Goal: Transaction & Acquisition: Purchase product/service

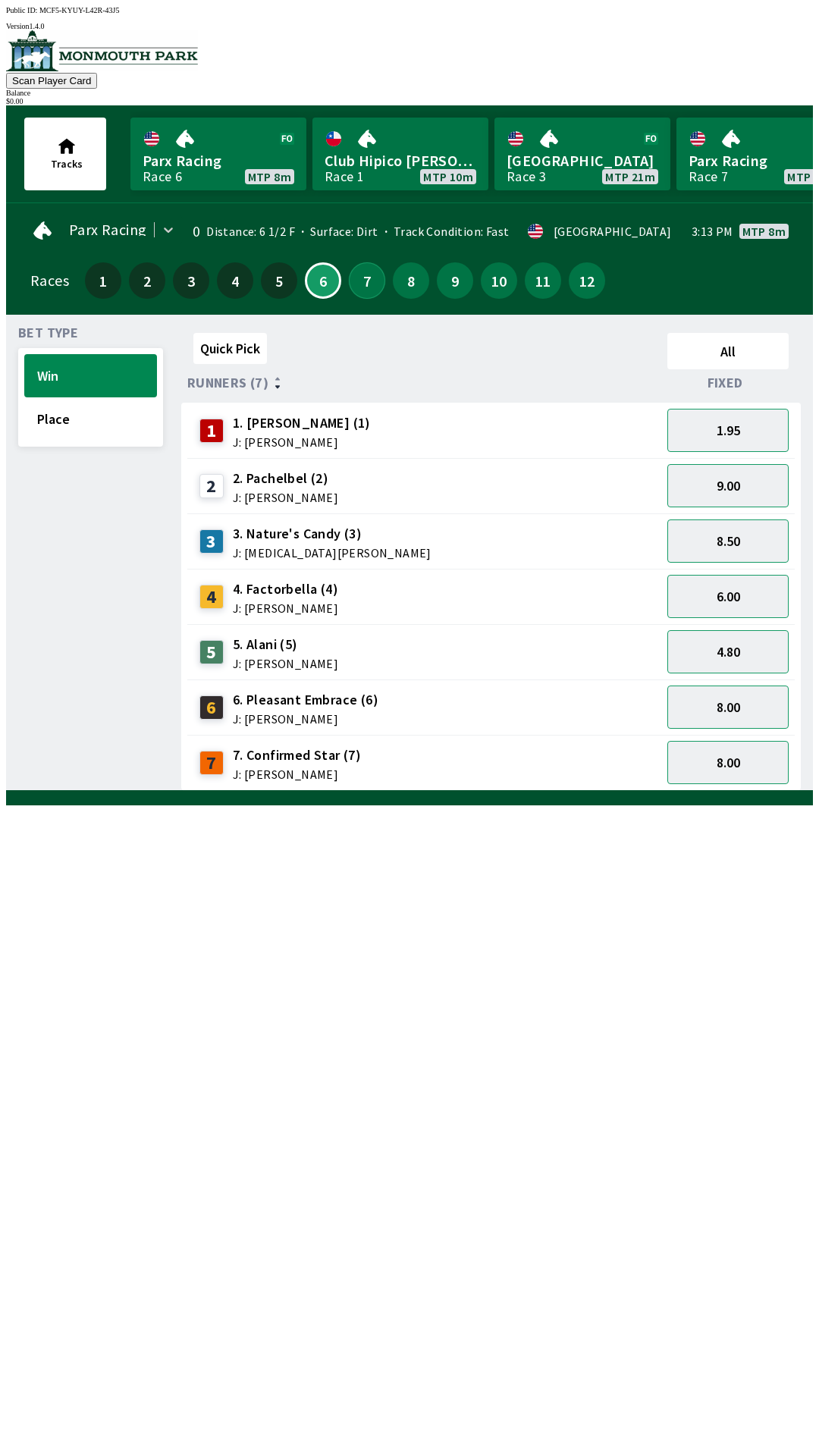
click at [349, 283] on button "7" at bounding box center [366, 280] width 37 height 37
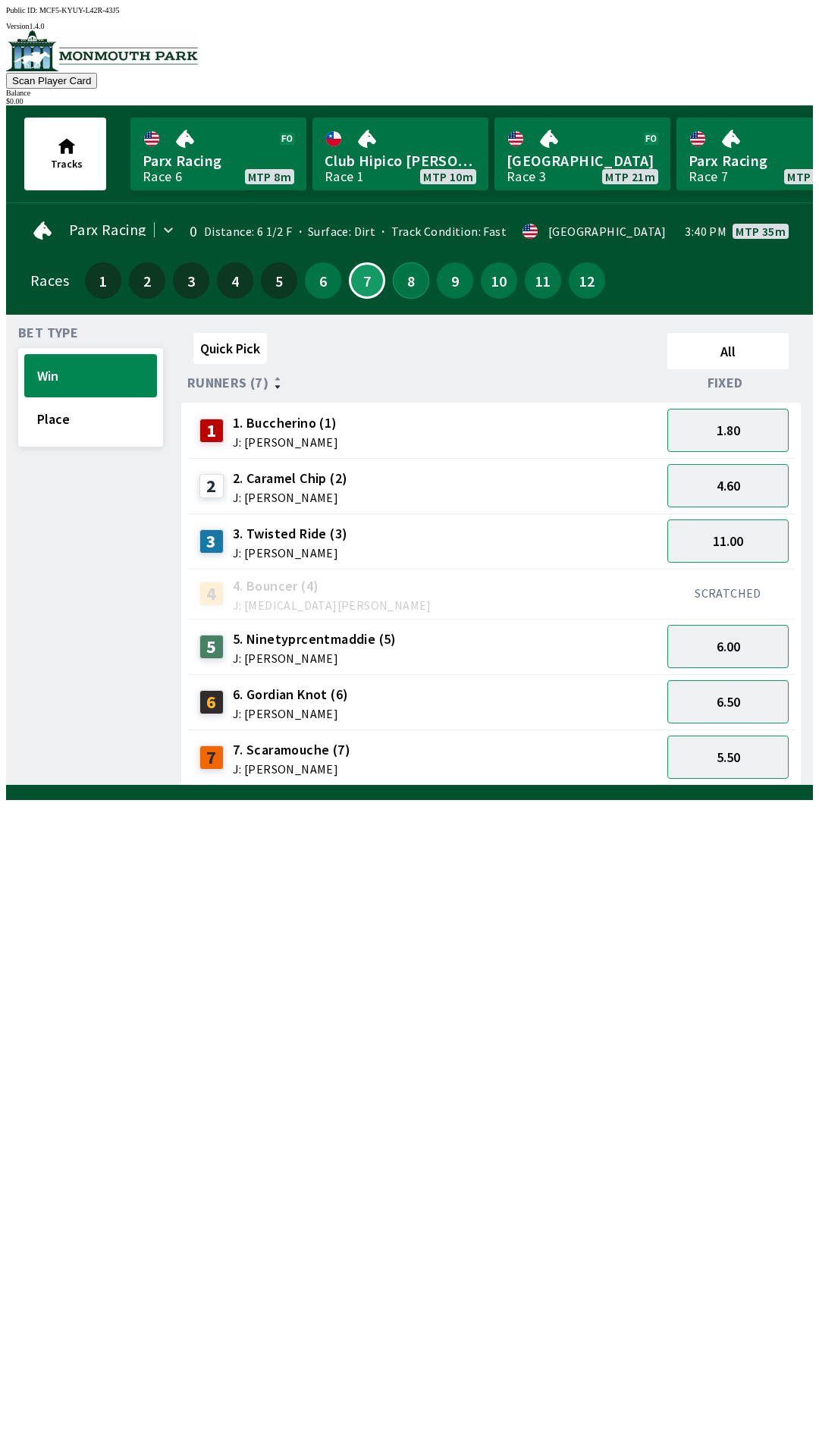
click at [400, 277] on button "8" at bounding box center [410, 280] width 37 height 37
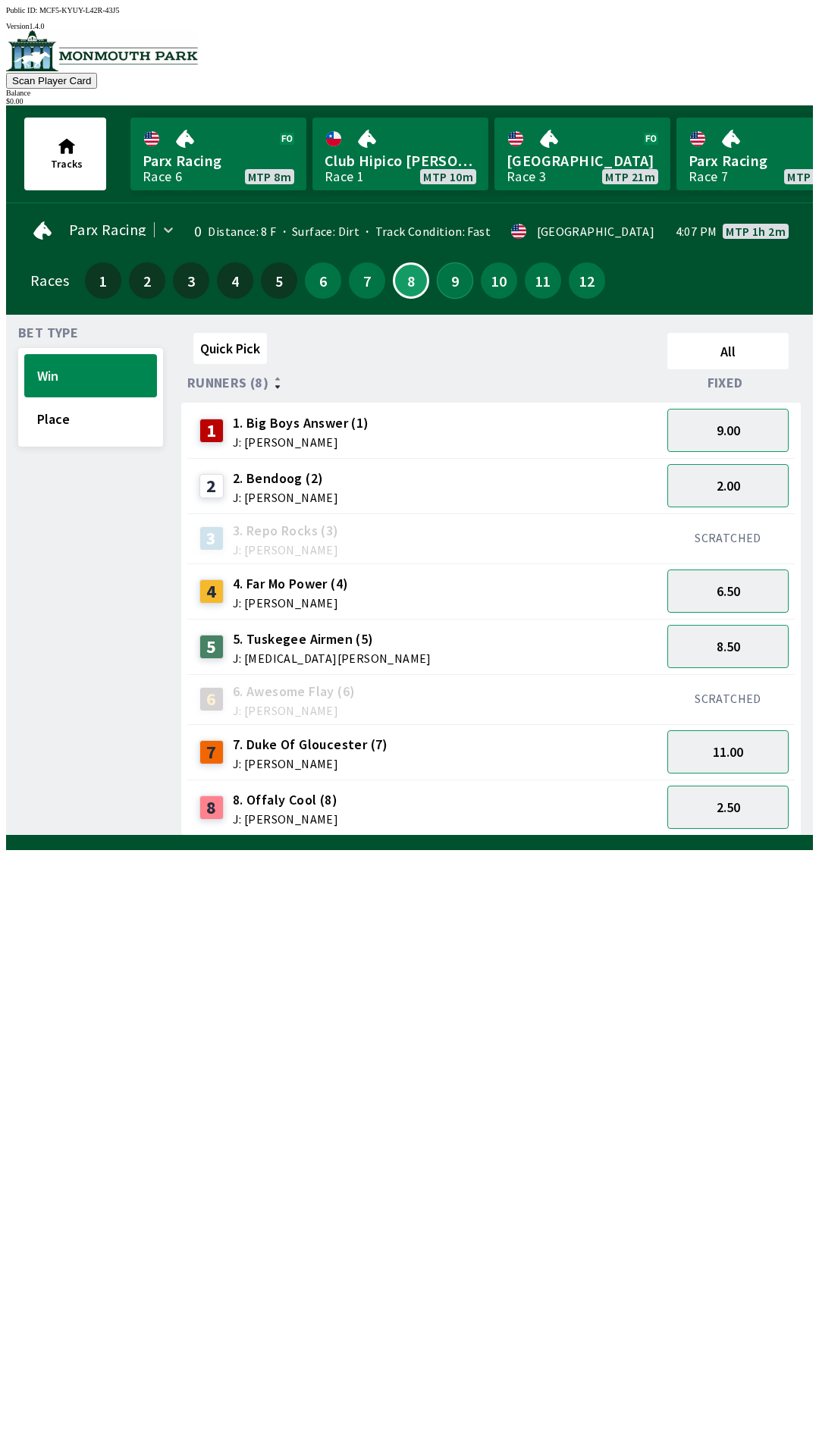
click at [446, 287] on button "9" at bounding box center [454, 280] width 37 height 37
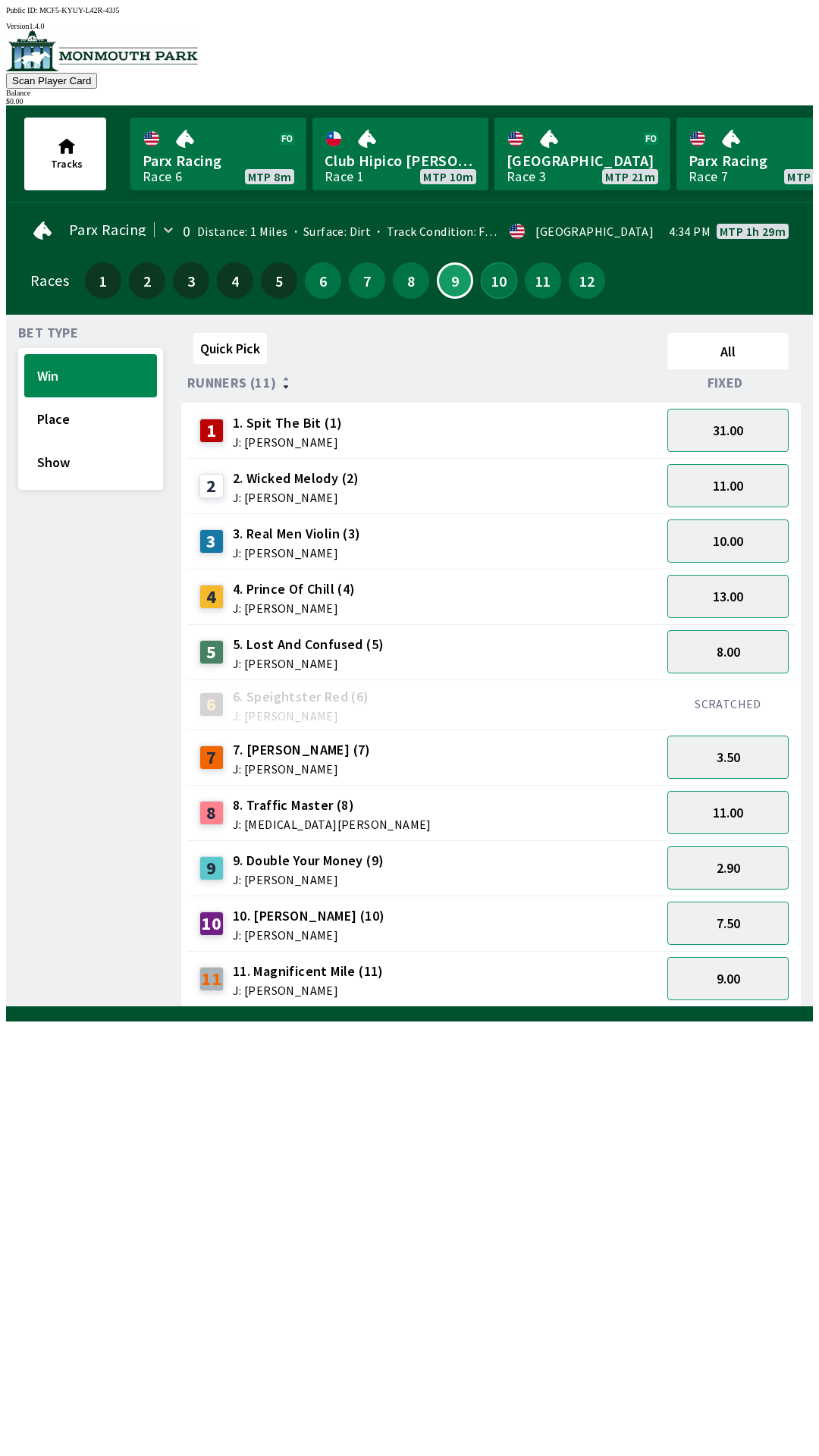
click at [487, 285] on button "10" at bounding box center [498, 280] width 37 height 37
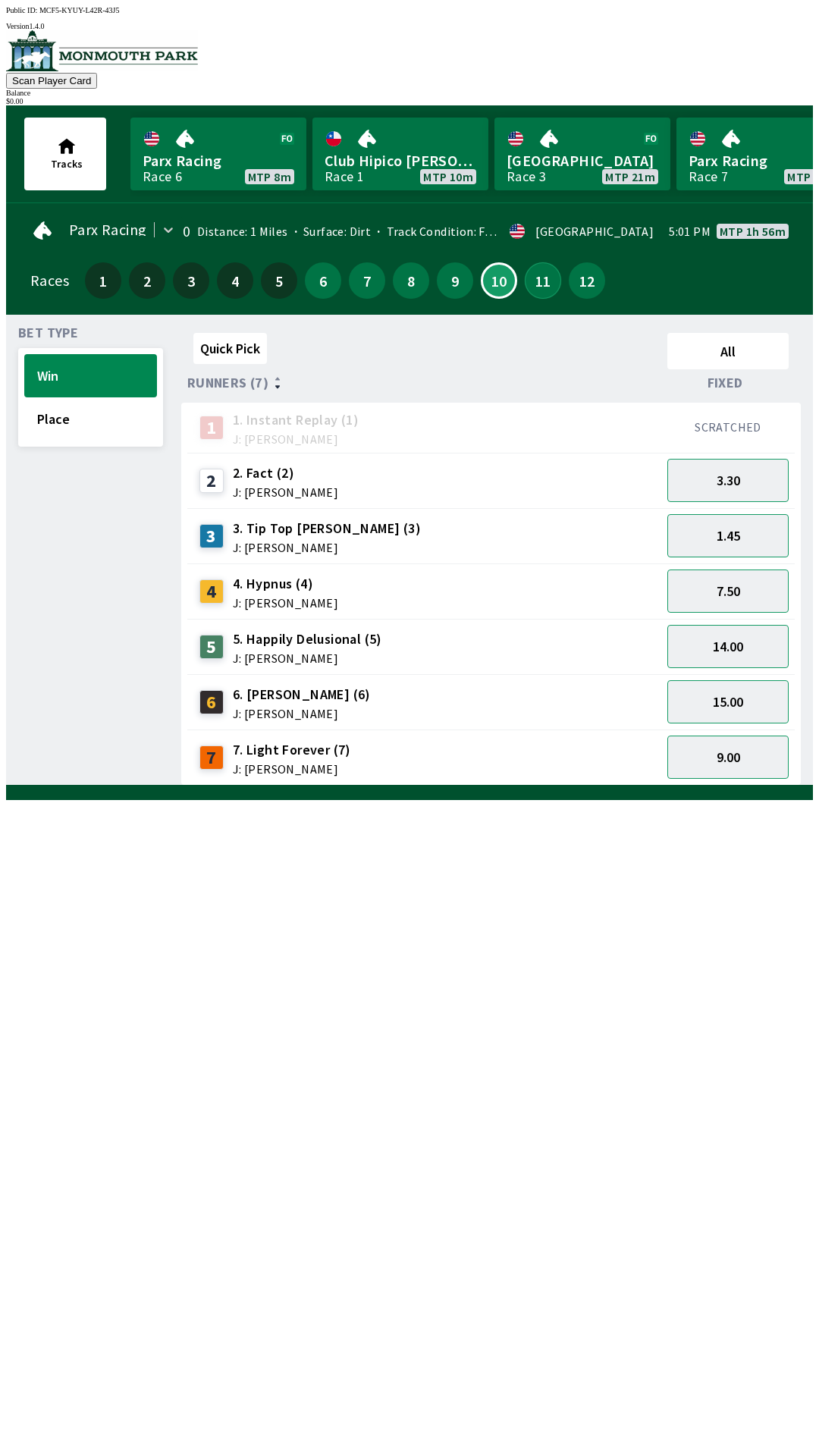
click at [525, 283] on button "11" at bounding box center [543, 280] width 37 height 37
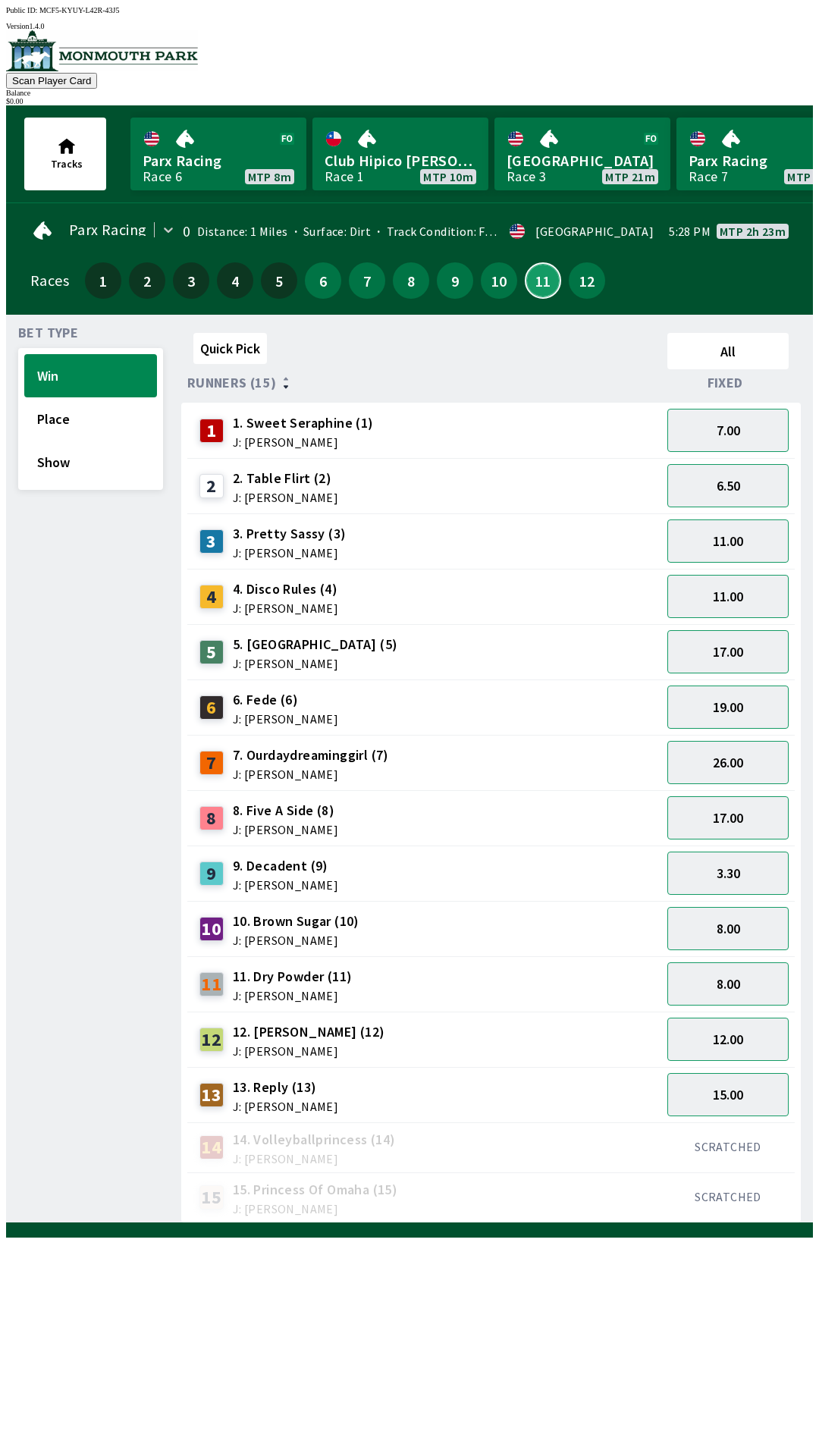
click at [525, 263] on button "11" at bounding box center [543, 280] width 37 height 37
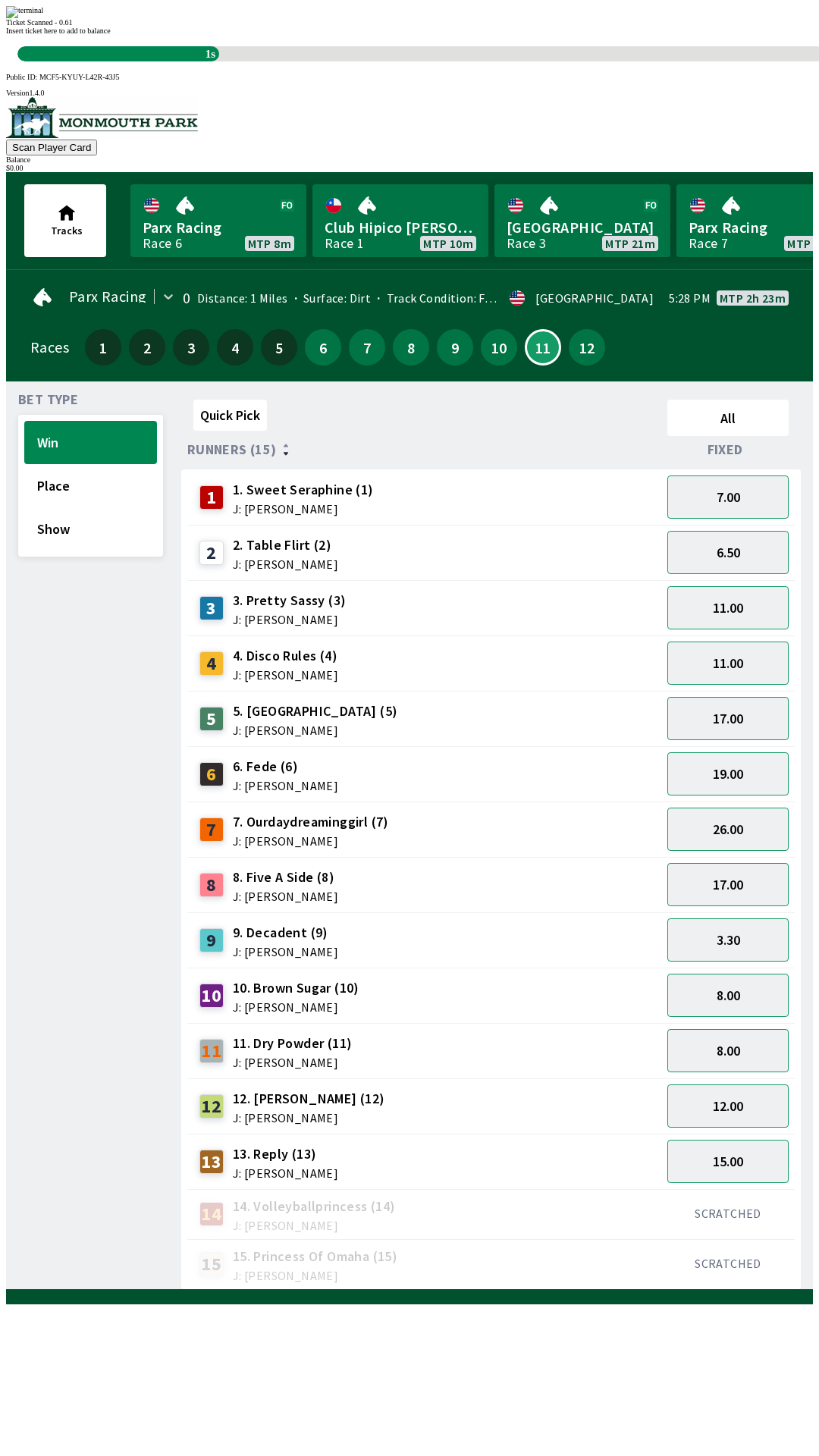
click at [182, 62] on div "Ticket Scanned - 0.61 Insert ticket here to add to balance 1s" at bounding box center [409, 33] width 807 height 55
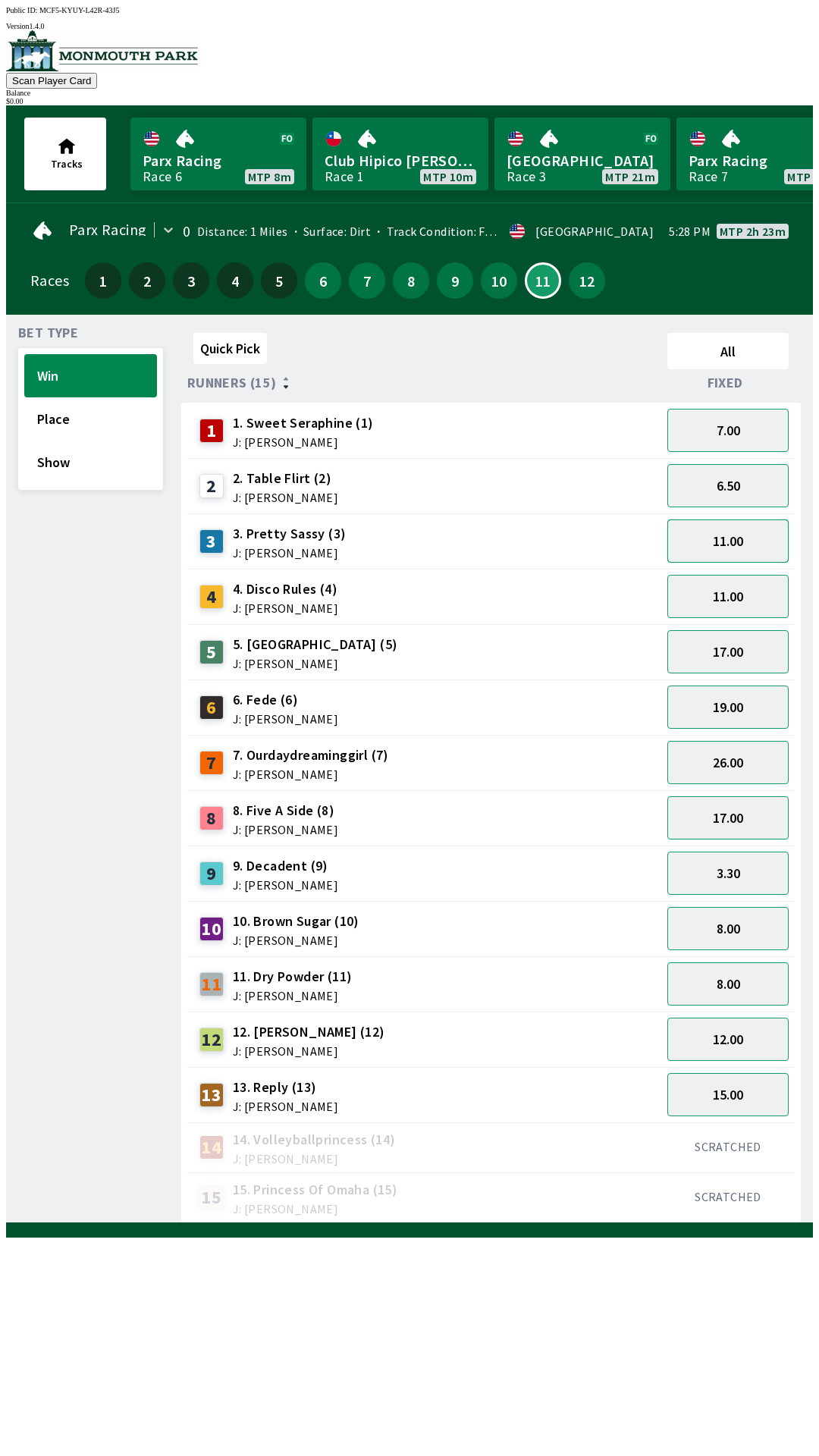
click at [730, 546] on button "11.00" at bounding box center [727, 541] width 121 height 43
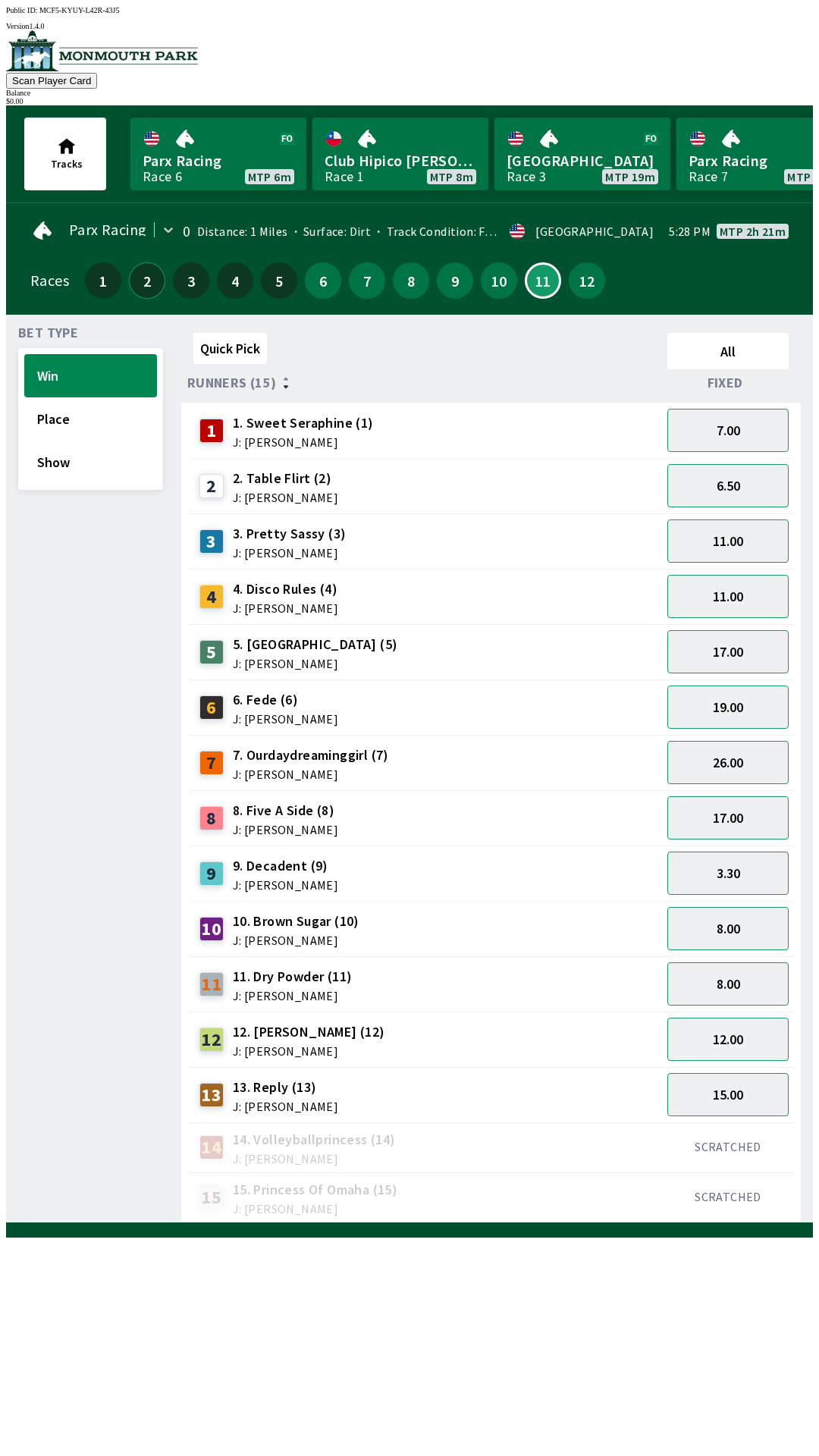
click at [154, 274] on button "2" at bounding box center [147, 280] width 37 height 37
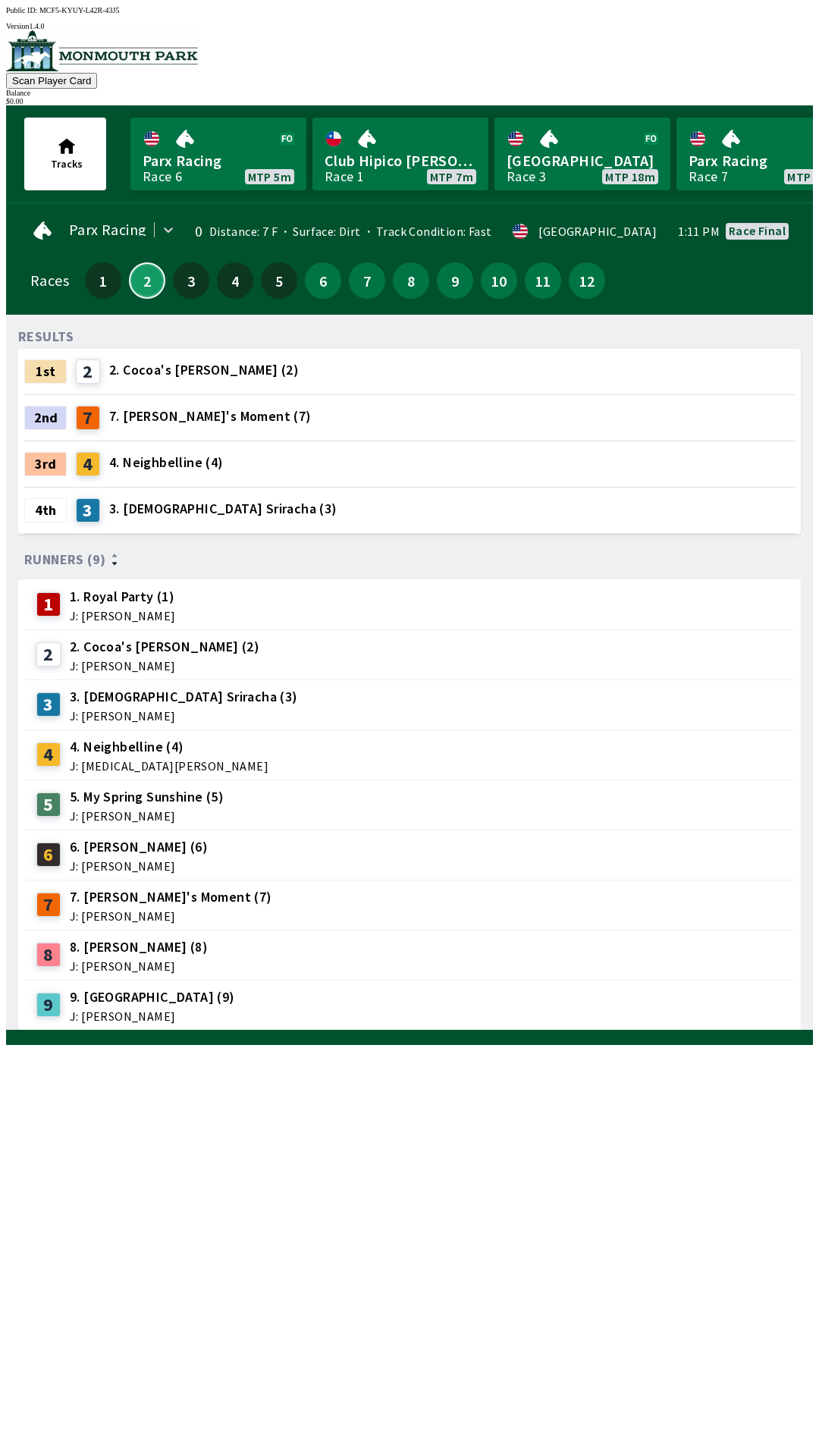
click at [129, 263] on button "2" at bounding box center [147, 280] width 37 height 37
click at [530, 265] on button "11" at bounding box center [543, 280] width 37 height 37
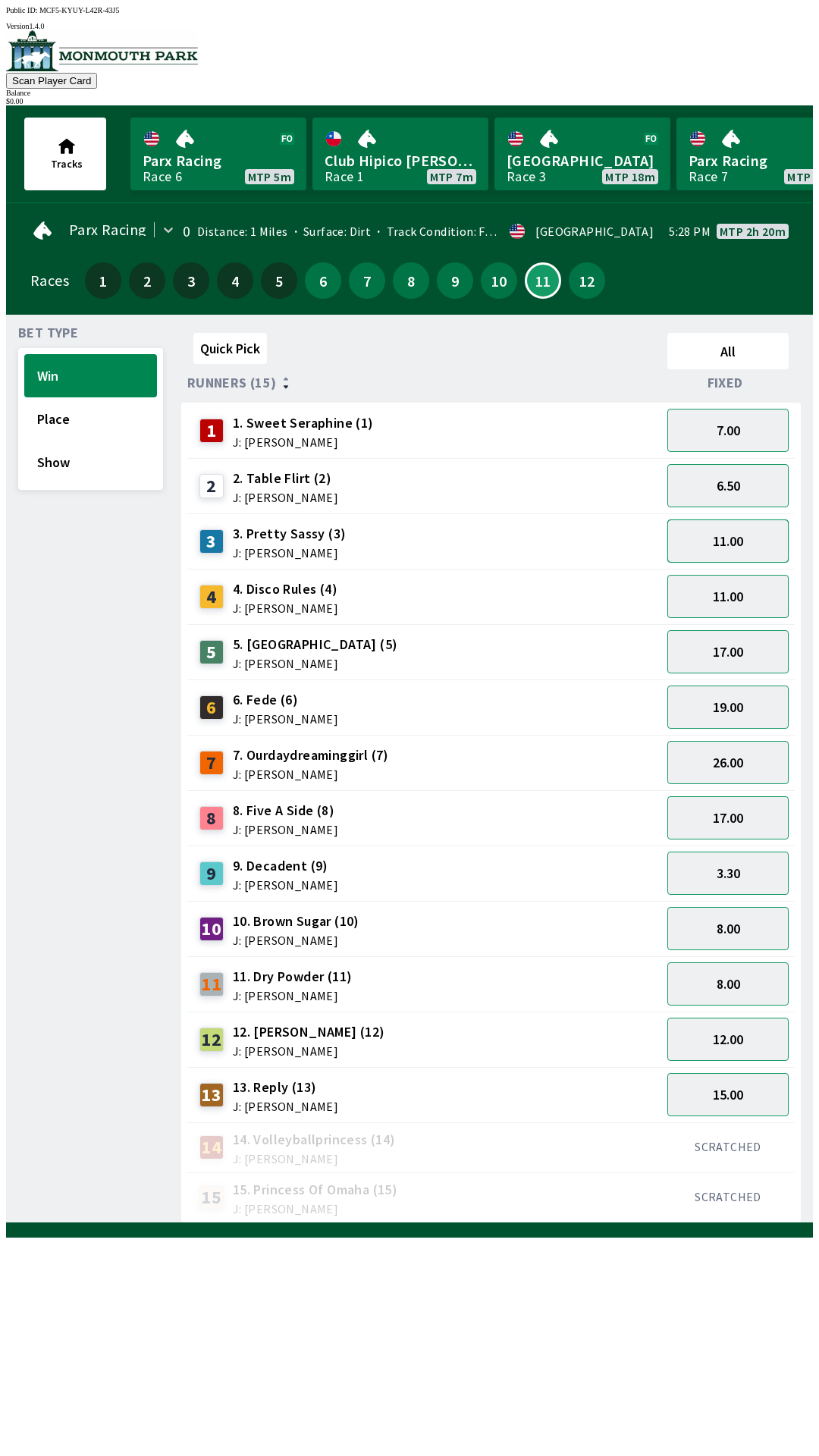
click at [722, 535] on button "11.00" at bounding box center [727, 541] width 121 height 43
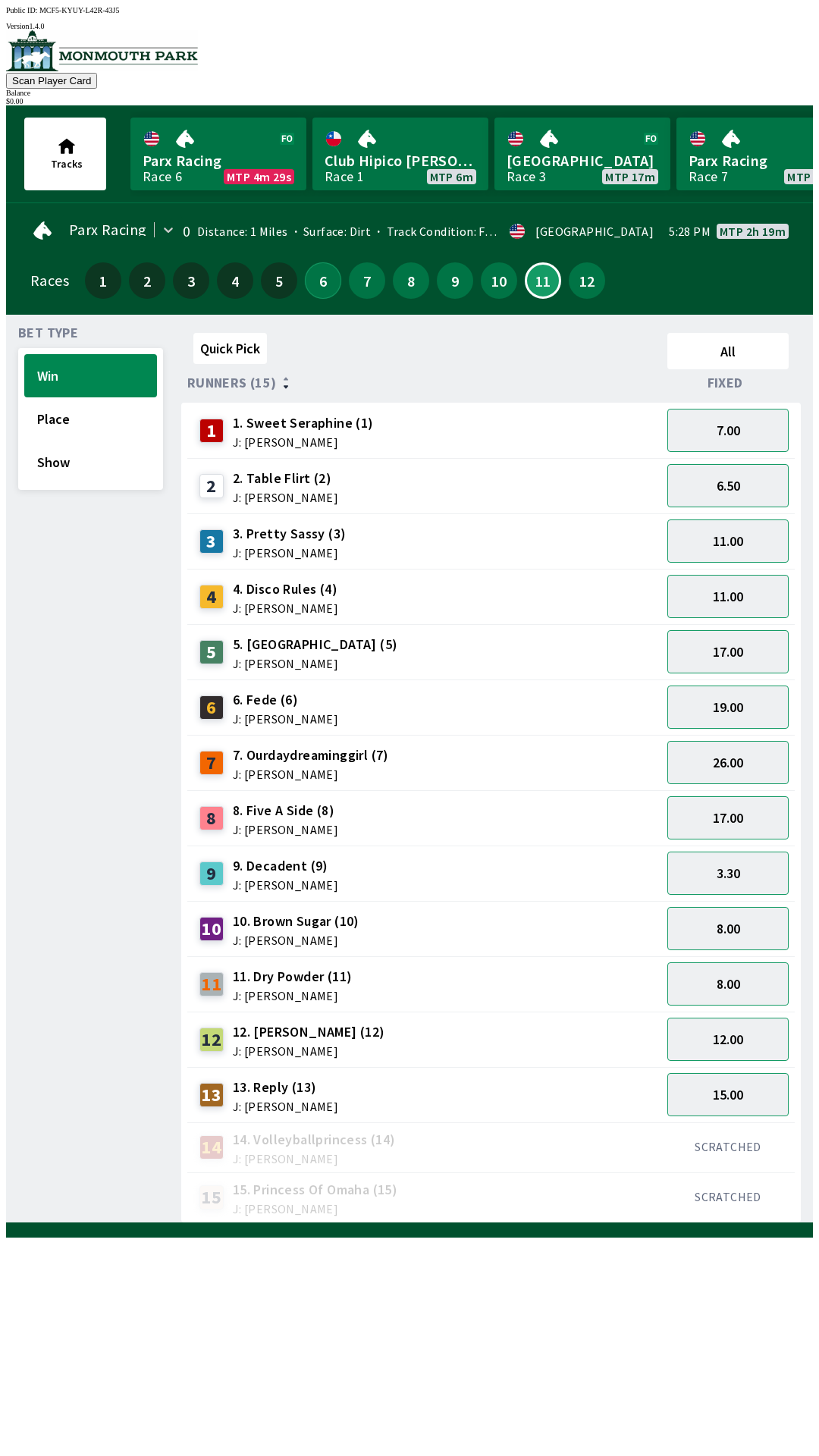
click at [317, 275] on button "6" at bounding box center [323, 280] width 37 height 37
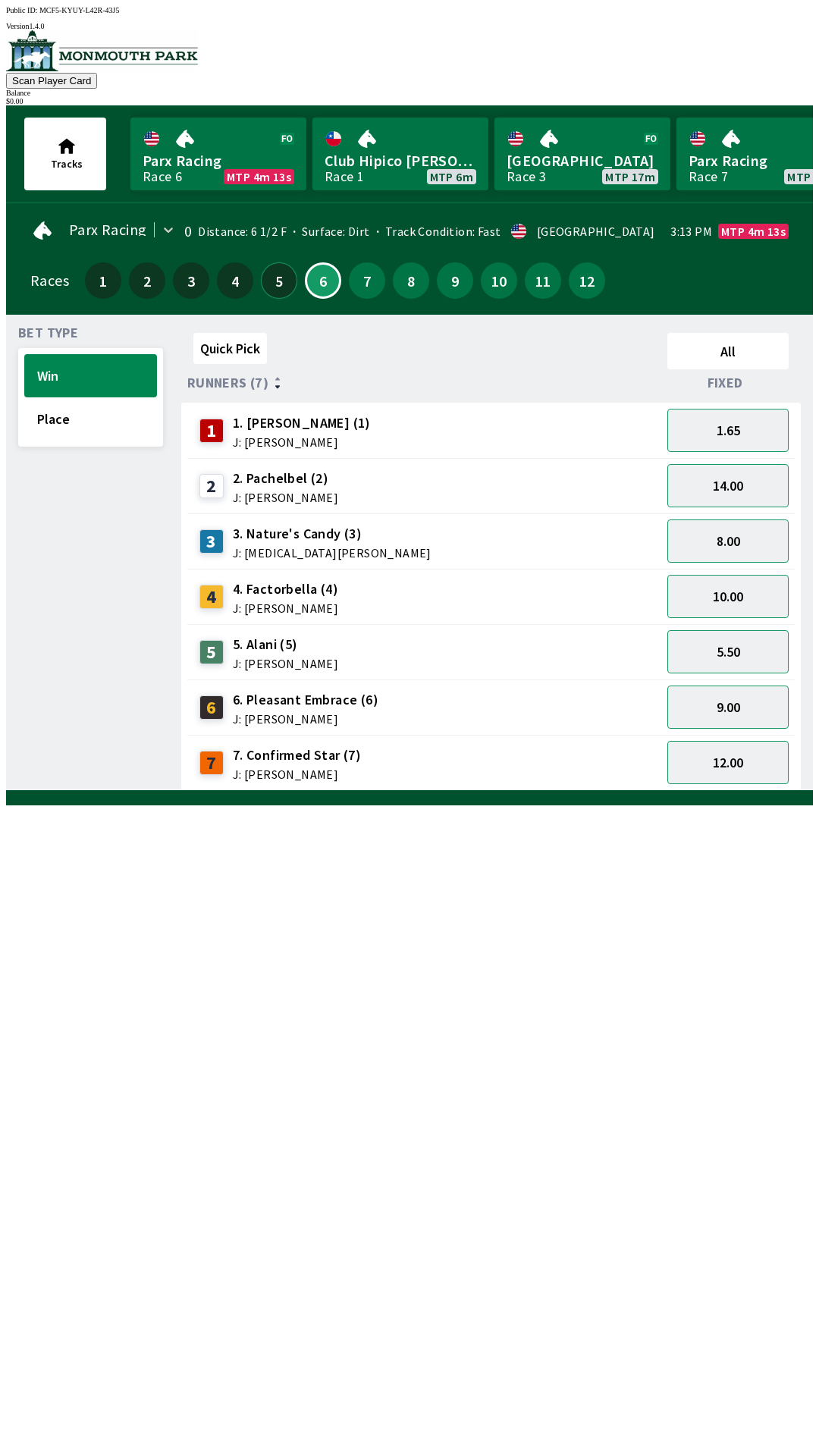
click at [281, 266] on button "5" at bounding box center [279, 280] width 37 height 37
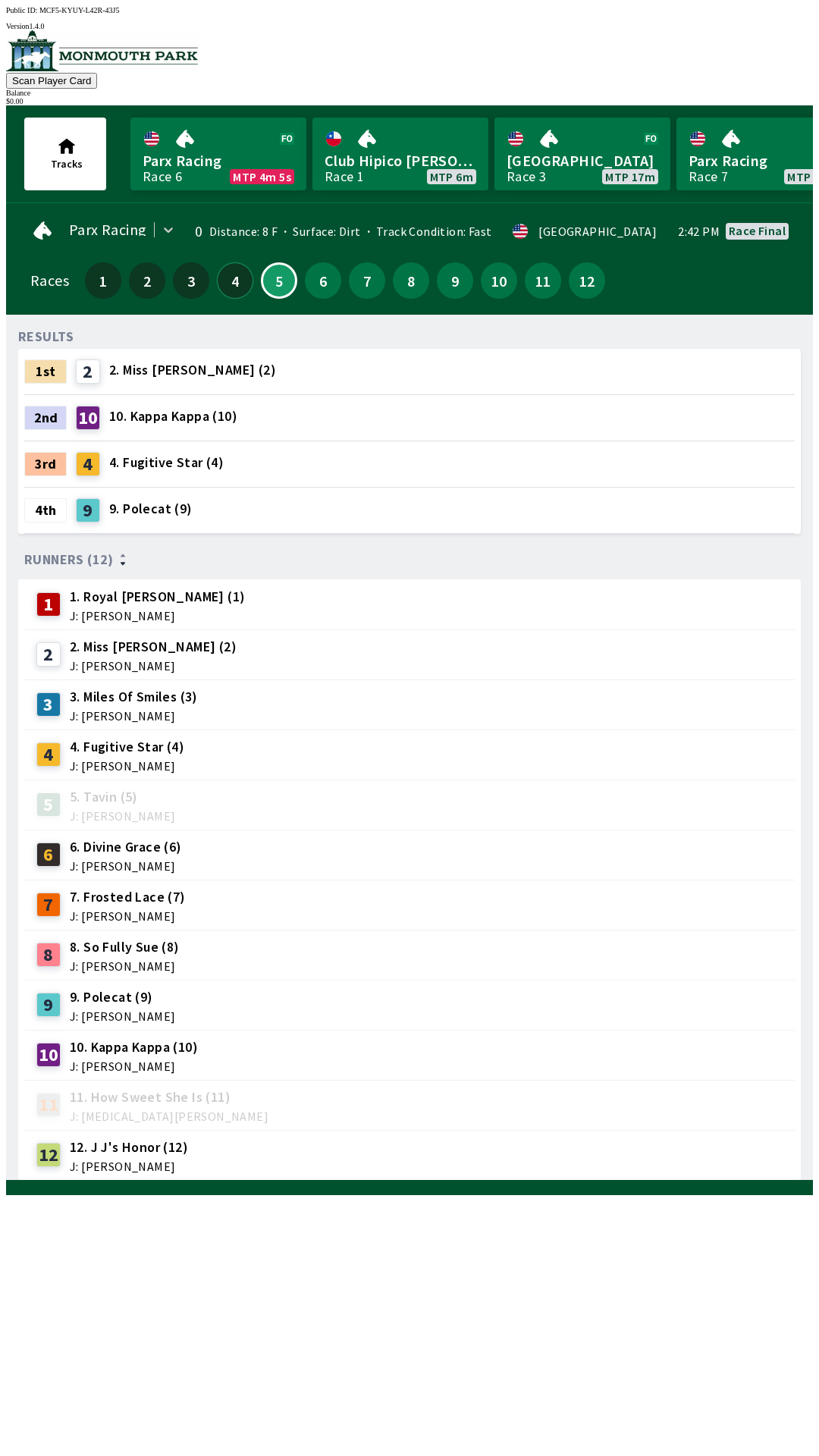
click at [223, 285] on button "4" at bounding box center [235, 280] width 37 height 37
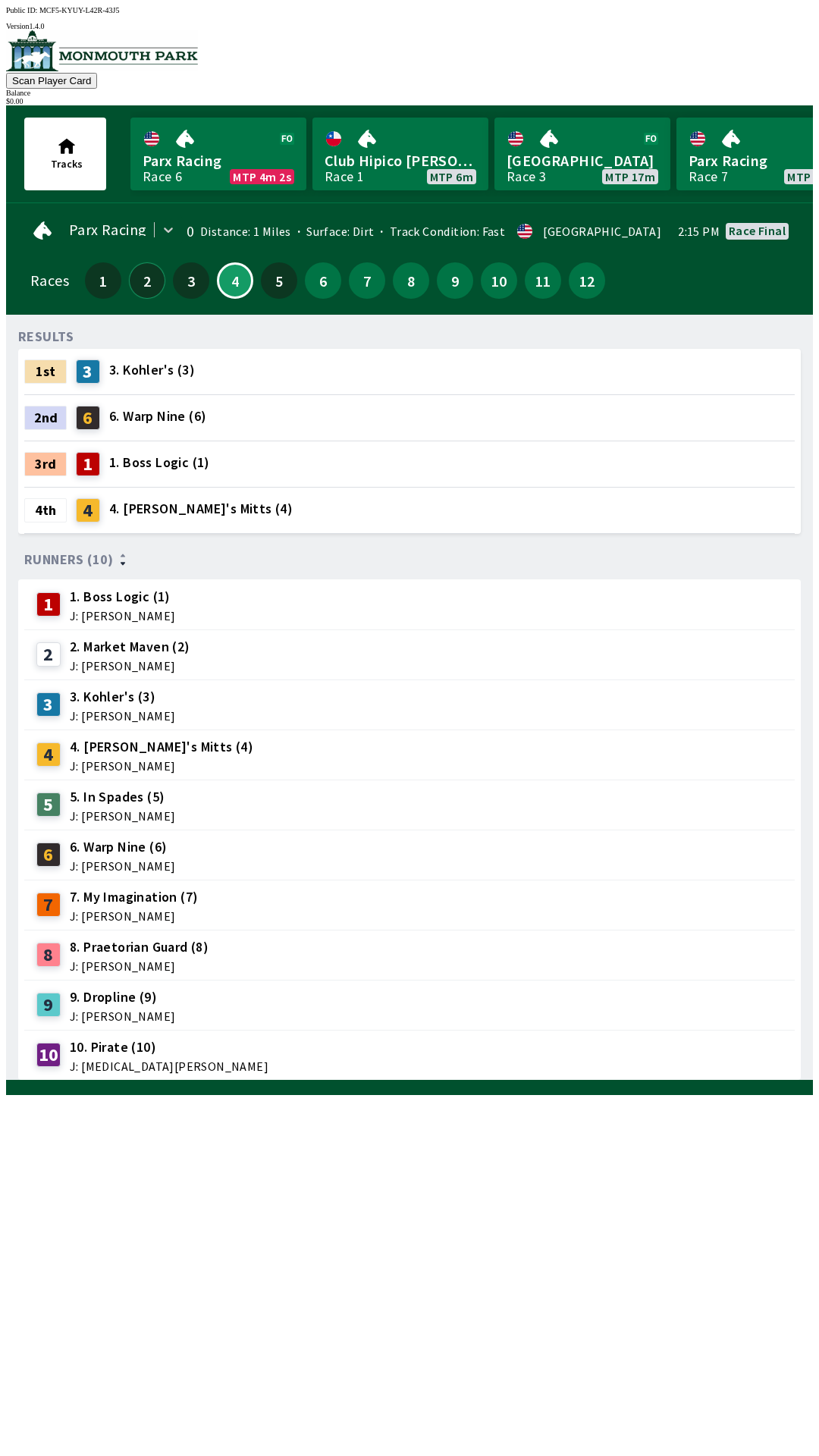
click at [145, 280] on button "2" at bounding box center [147, 280] width 37 height 37
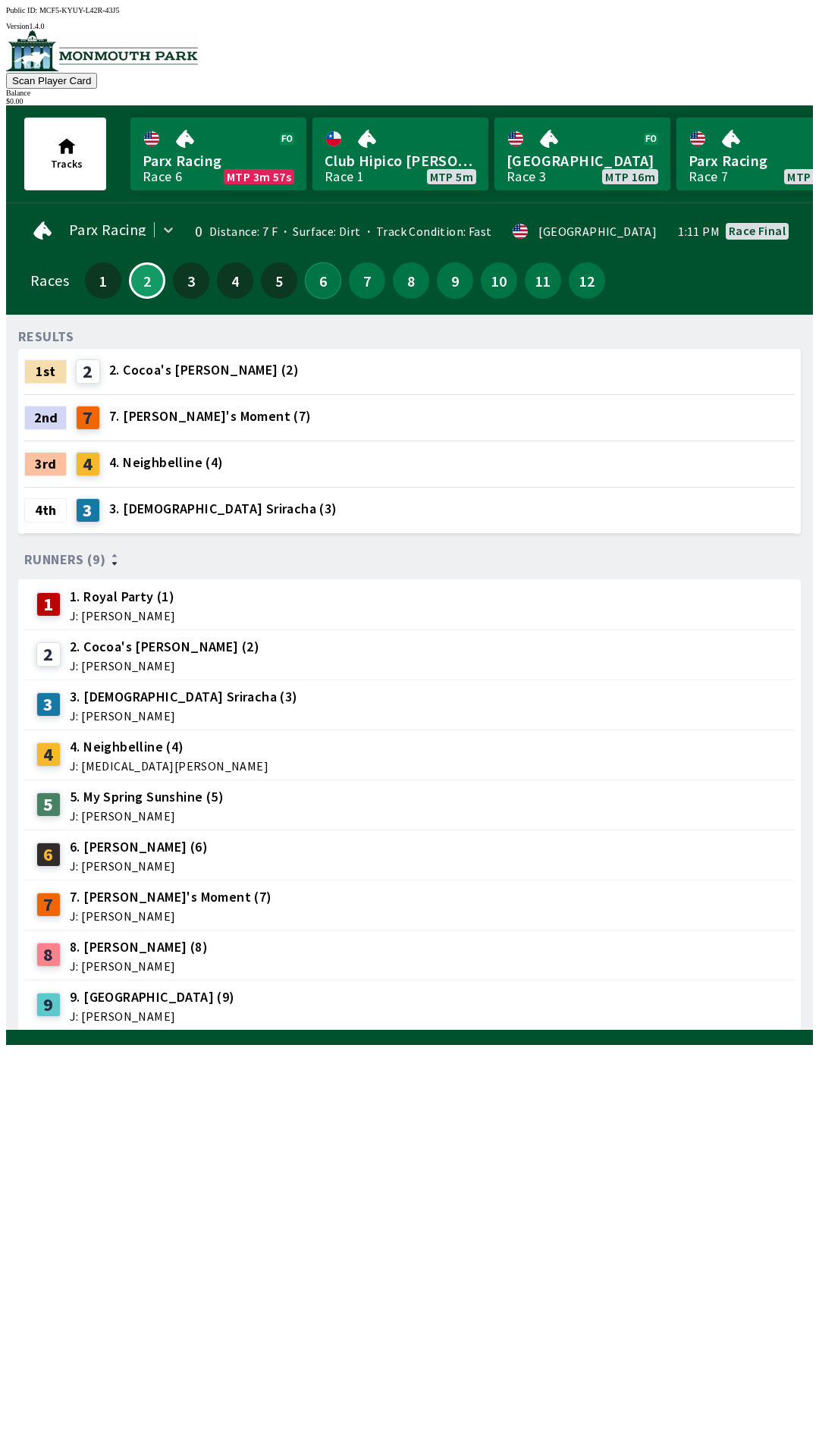
click at [319, 286] on button "6" at bounding box center [323, 280] width 37 height 37
